Goal: Transaction & Acquisition: Obtain resource

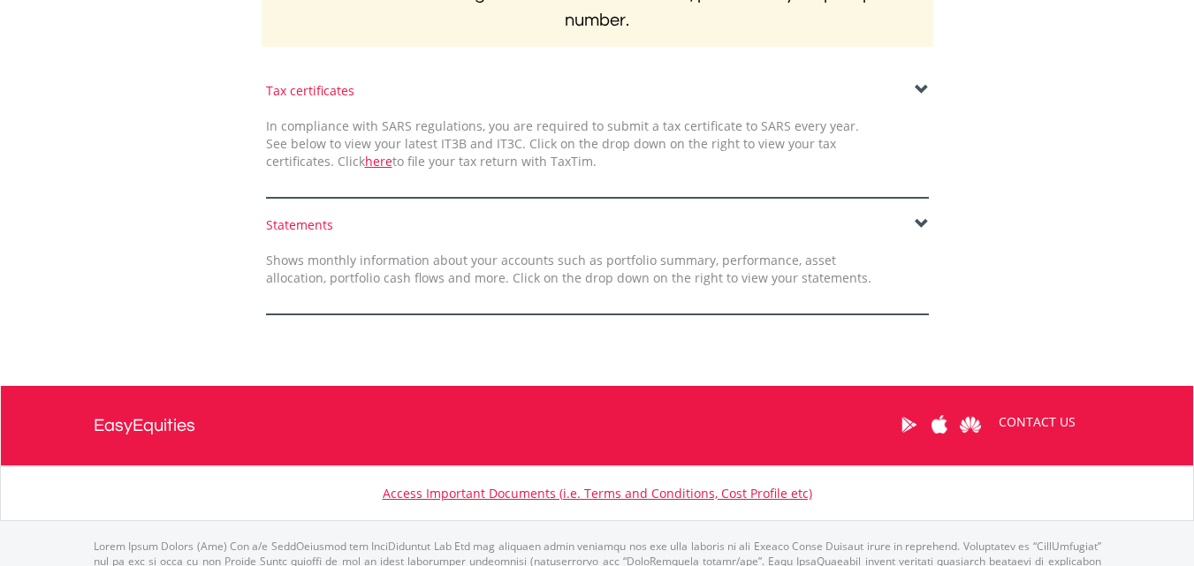
scroll to position [505, 0]
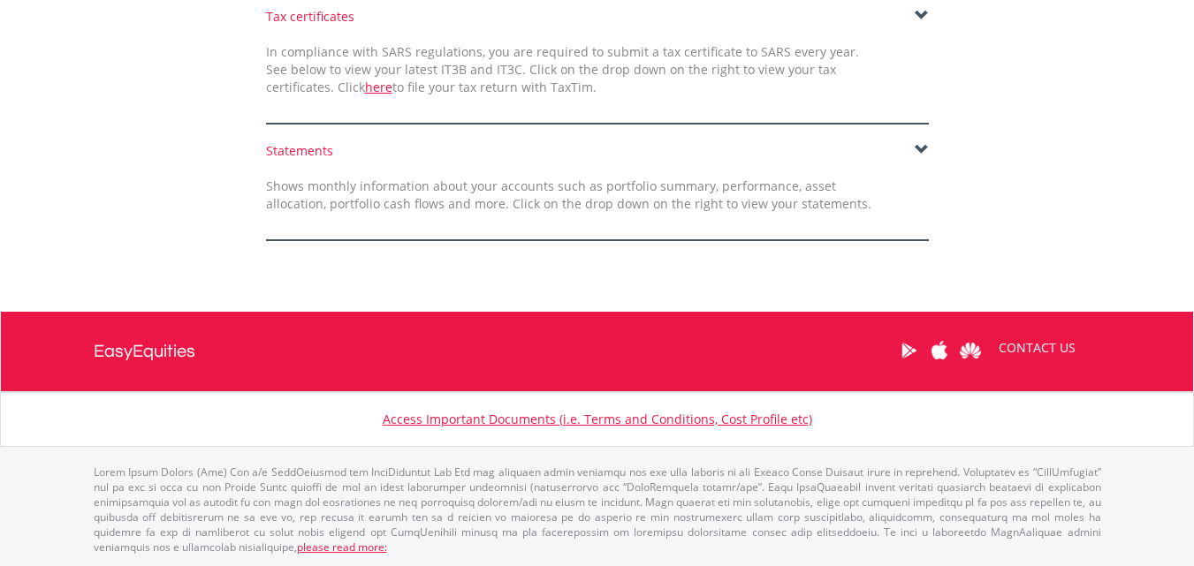
click at [918, 149] on span at bounding box center [922, 150] width 14 height 14
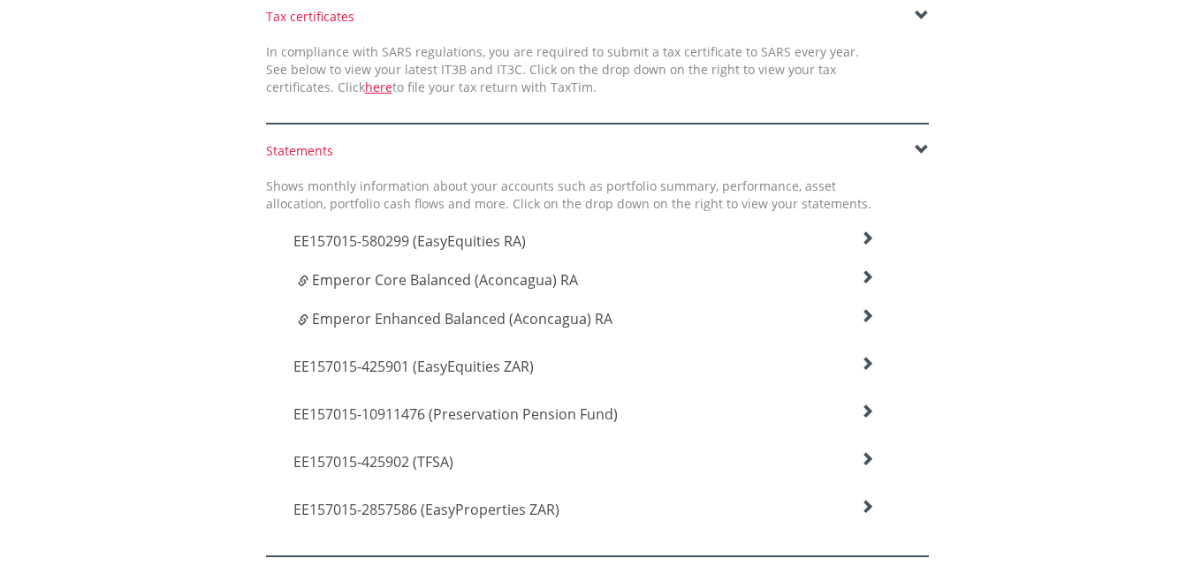
click at [863, 246] on icon at bounding box center [867, 239] width 14 height 14
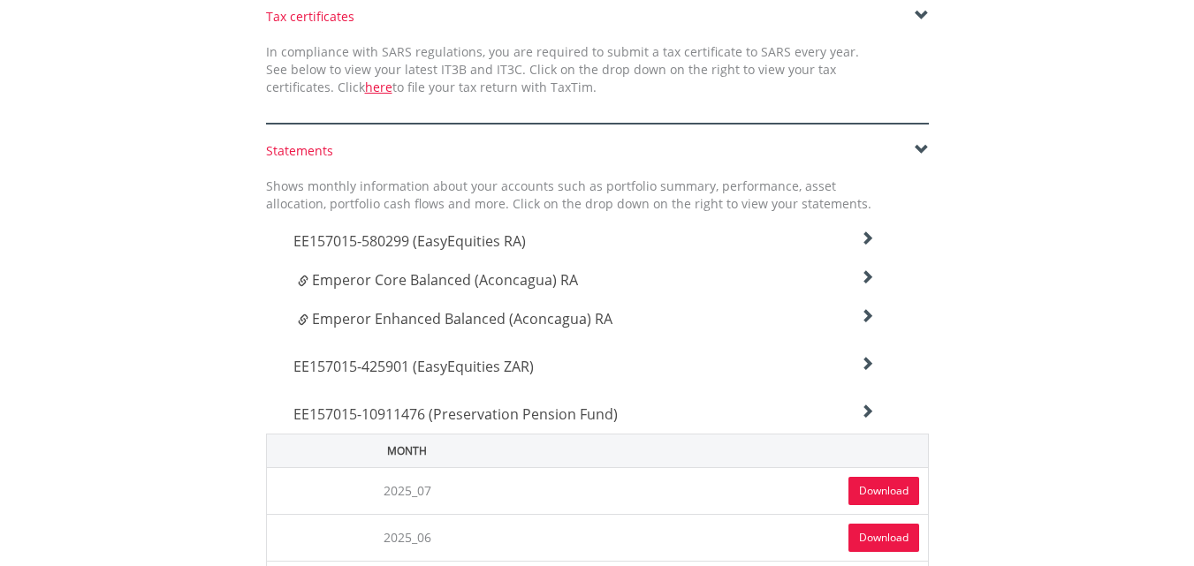
click at [863, 246] on icon at bounding box center [867, 239] width 14 height 14
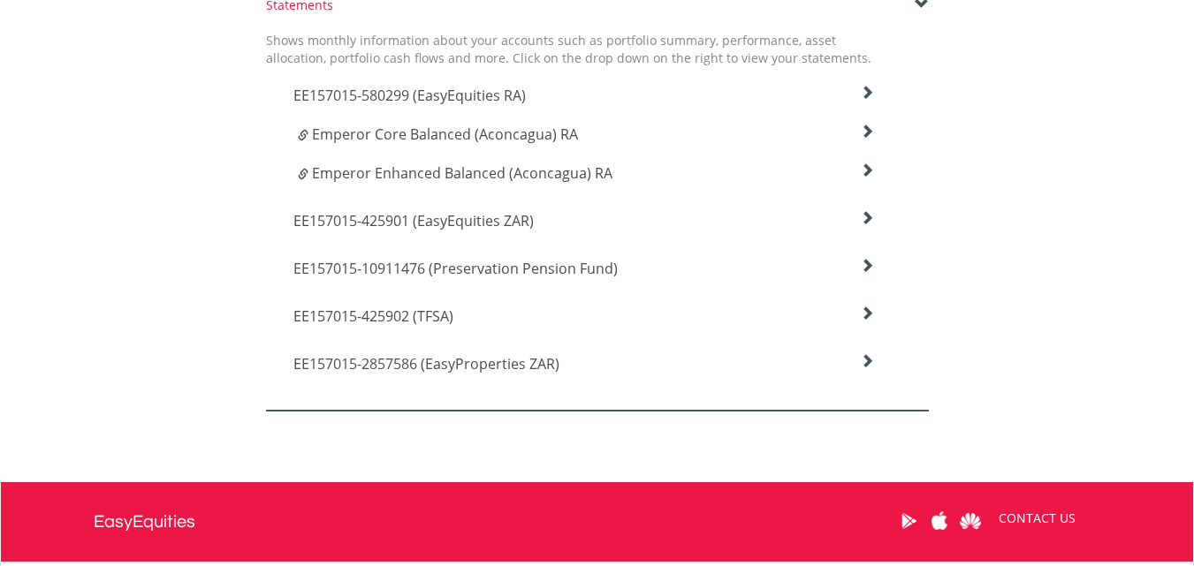
scroll to position [682, 0]
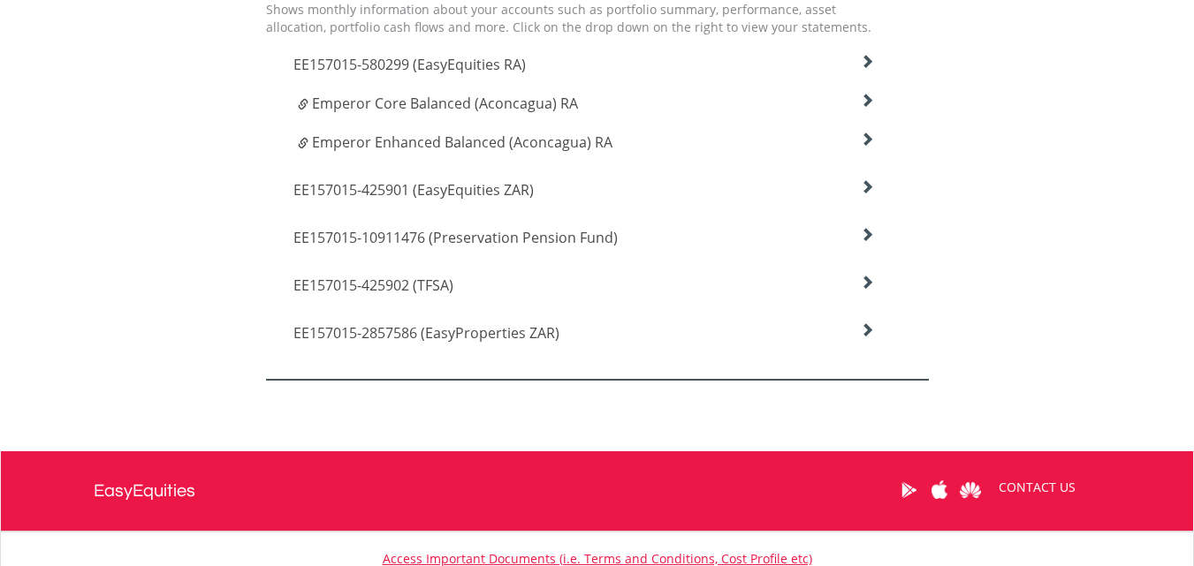
click at [866, 69] on icon at bounding box center [867, 62] width 14 height 14
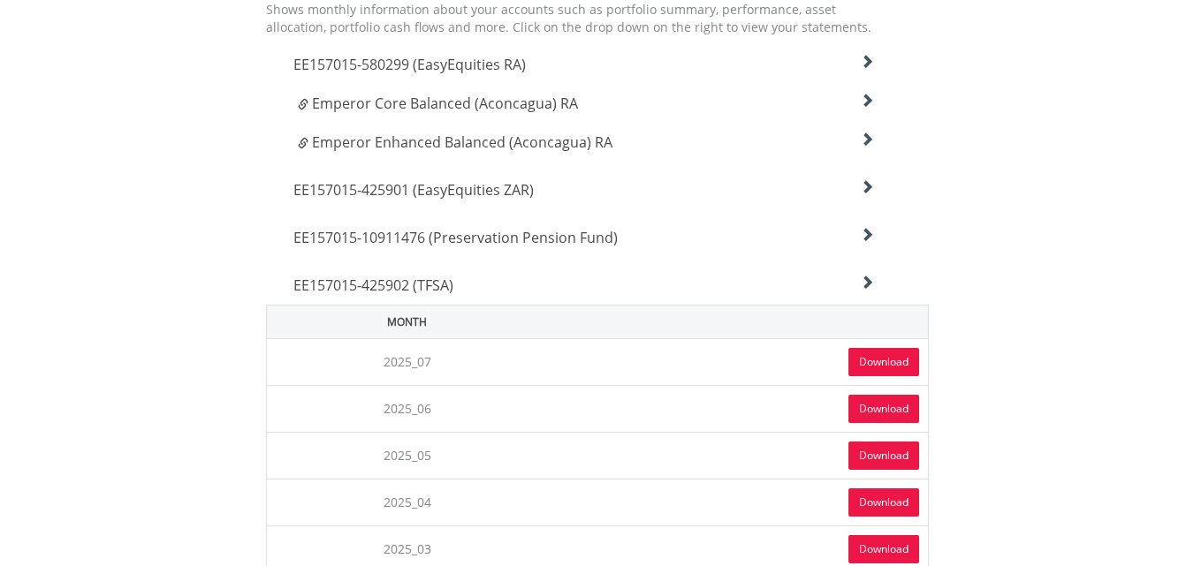
click at [884, 367] on link "Download" at bounding box center [883, 362] width 71 height 28
click at [864, 69] on icon at bounding box center [867, 62] width 14 height 14
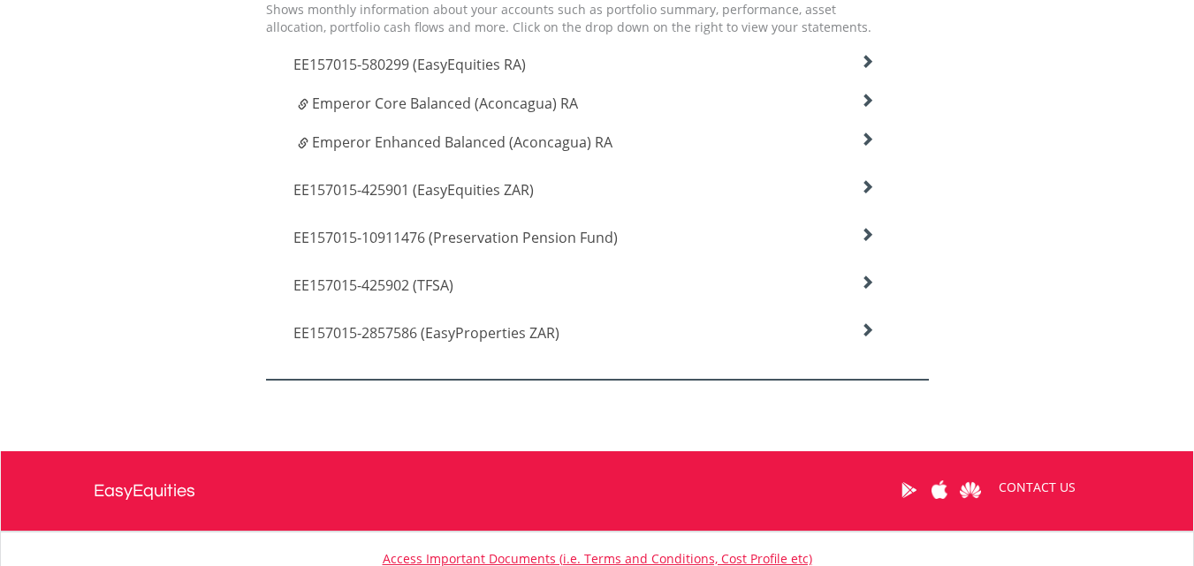
click at [865, 69] on icon at bounding box center [867, 62] width 14 height 14
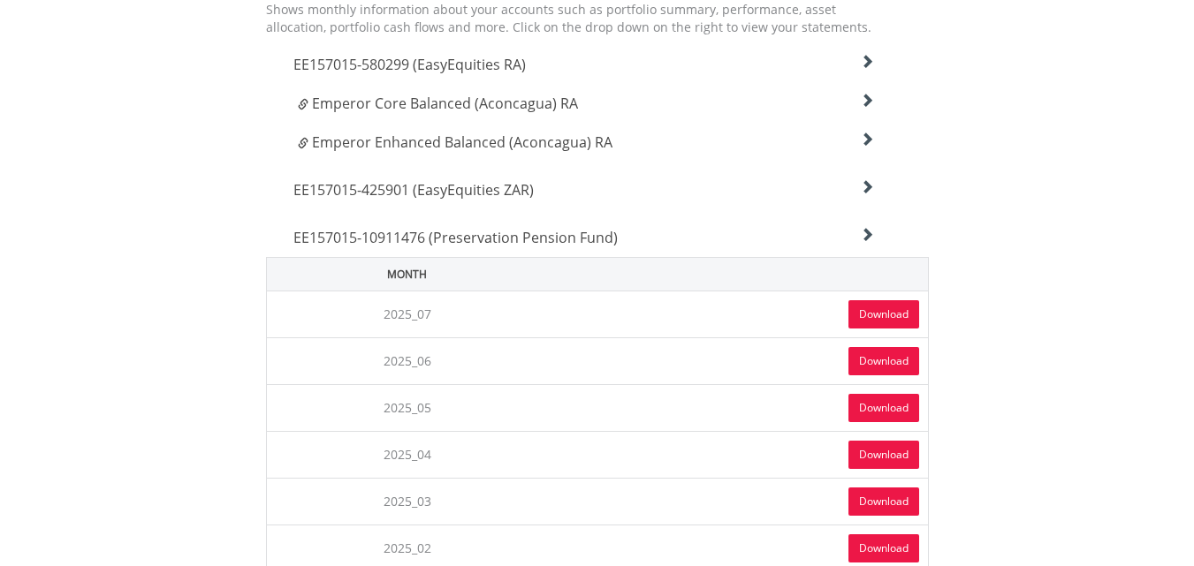
click at [863, 311] on link "Download" at bounding box center [883, 314] width 71 height 28
click at [869, 69] on icon at bounding box center [867, 62] width 14 height 14
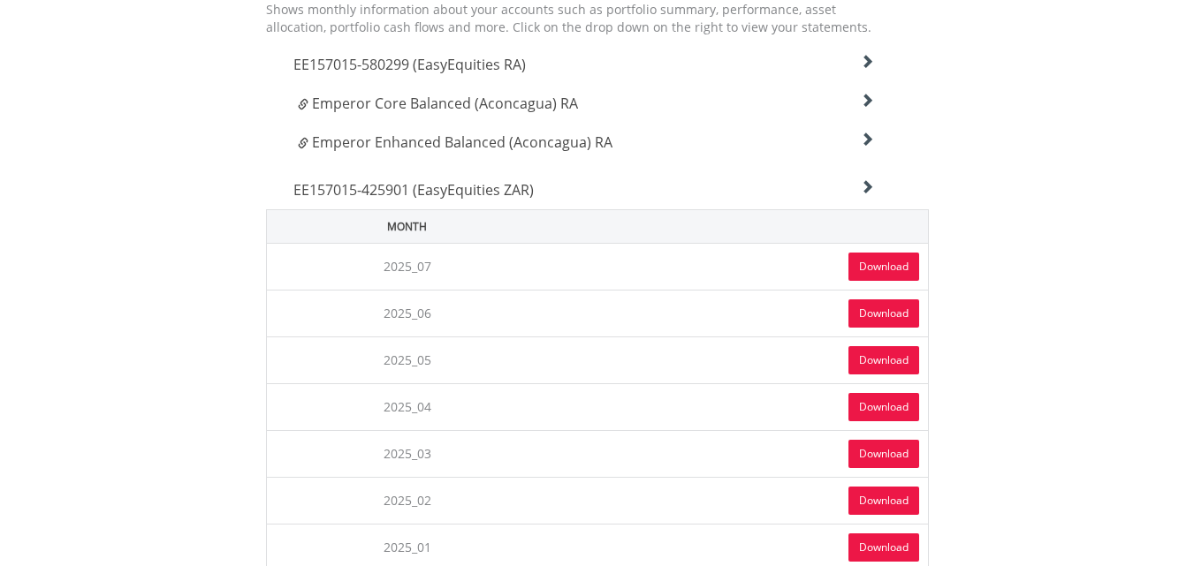
click at [877, 268] on link "Download" at bounding box center [883, 267] width 71 height 28
click at [867, 134] on icon at bounding box center [867, 140] width 14 height 14
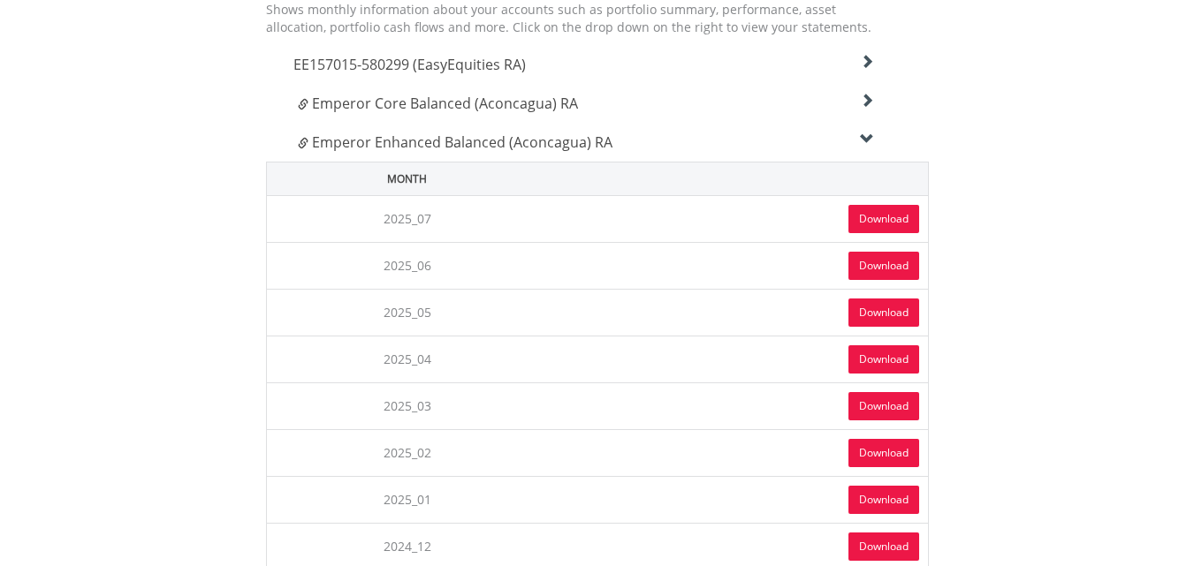
click at [866, 225] on link "Download" at bounding box center [883, 219] width 71 height 28
click at [592, 148] on span "Emperor Enhanced Balanced (Aconcagua) RA" at bounding box center [462, 142] width 300 height 19
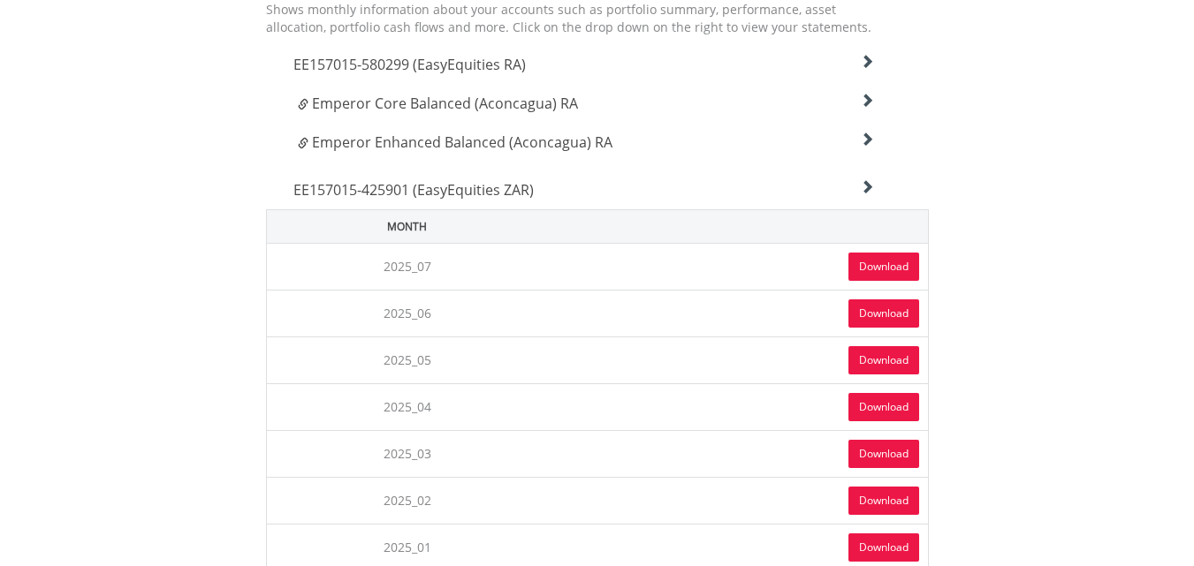
click at [865, 103] on icon at bounding box center [867, 101] width 14 height 14
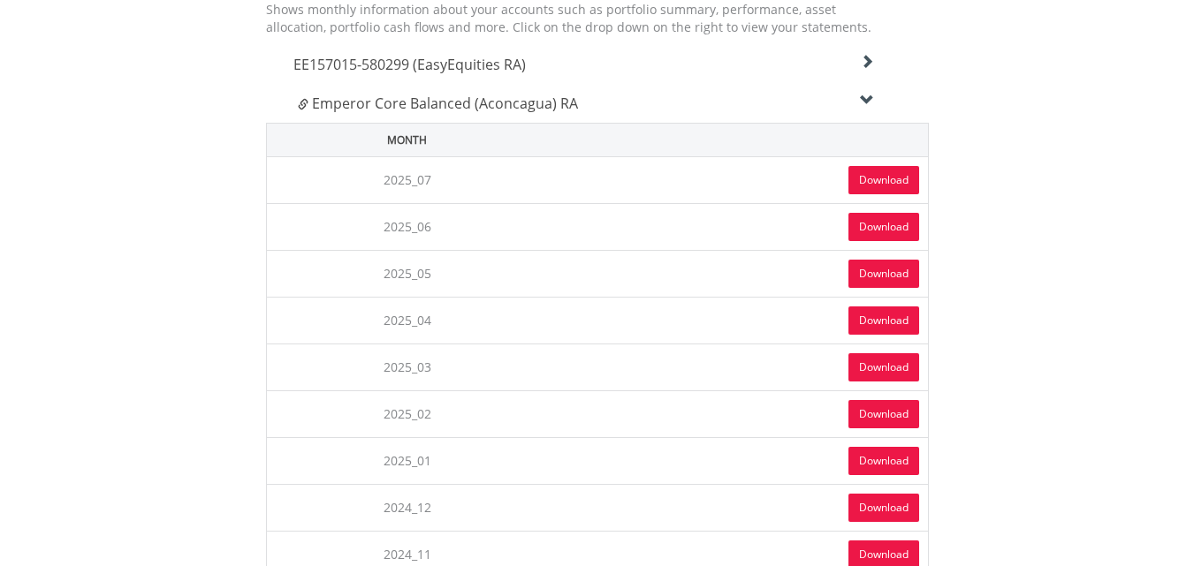
click at [896, 190] on link "Download" at bounding box center [883, 180] width 71 height 28
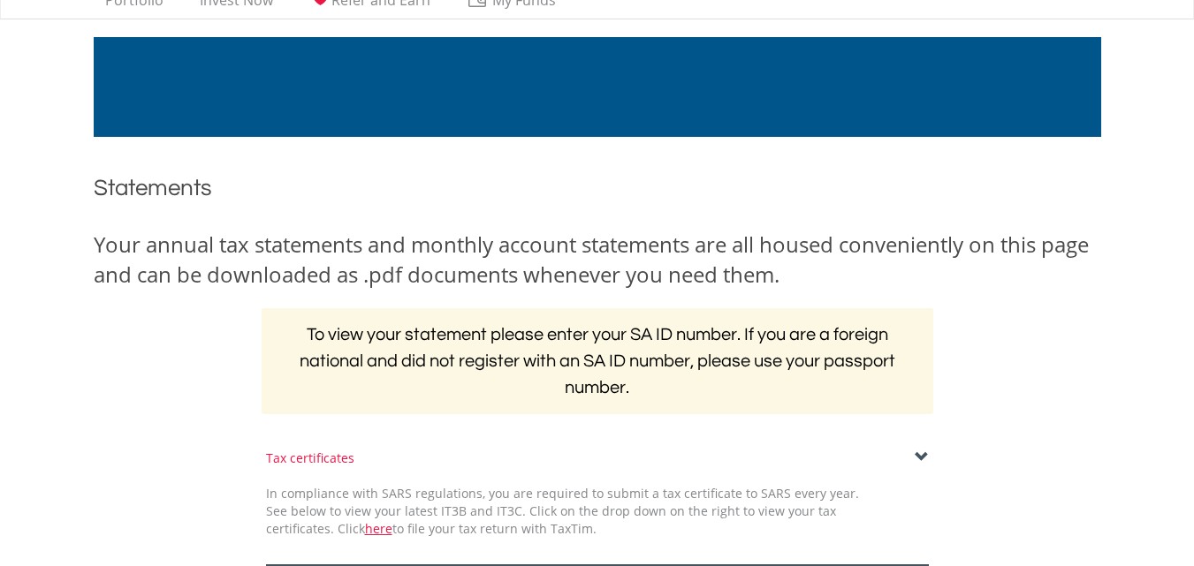
scroll to position [0, 0]
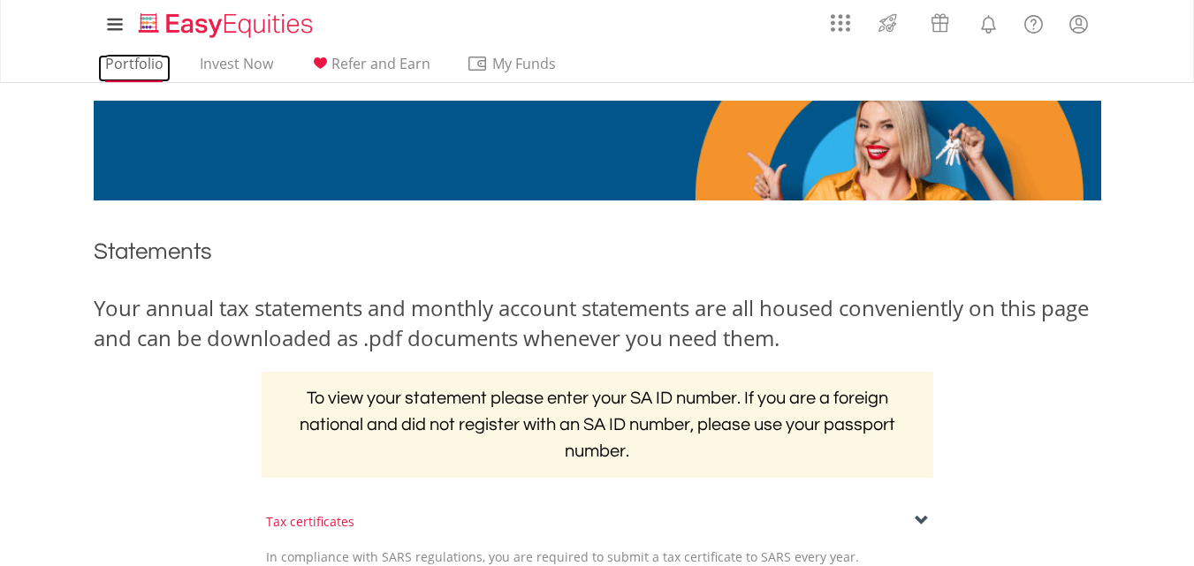
click at [125, 57] on link "Portfolio" at bounding box center [134, 68] width 72 height 27
